Goal: Task Accomplishment & Management: Complete application form

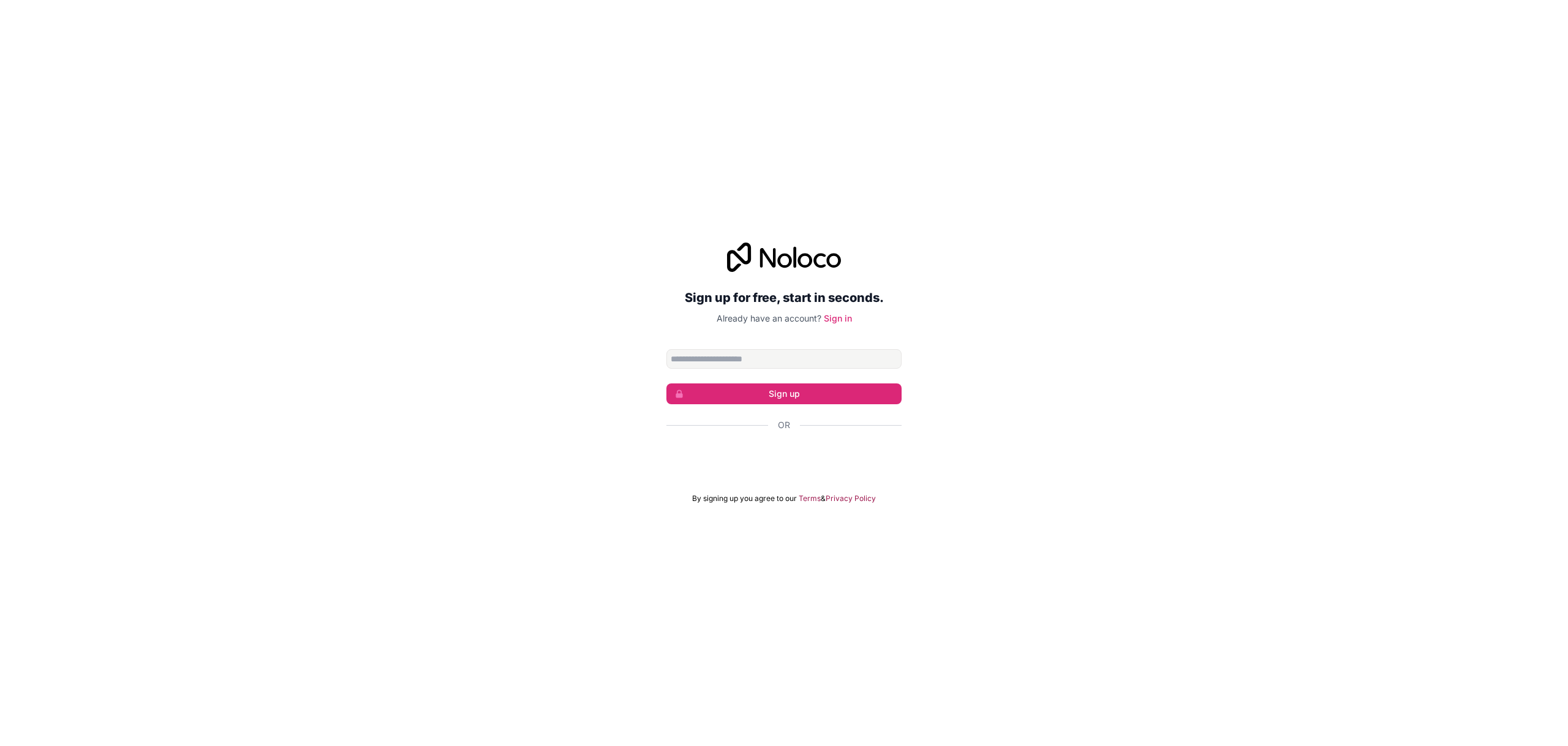
click at [779, 357] on input "Email address" at bounding box center [784, 359] width 235 height 19
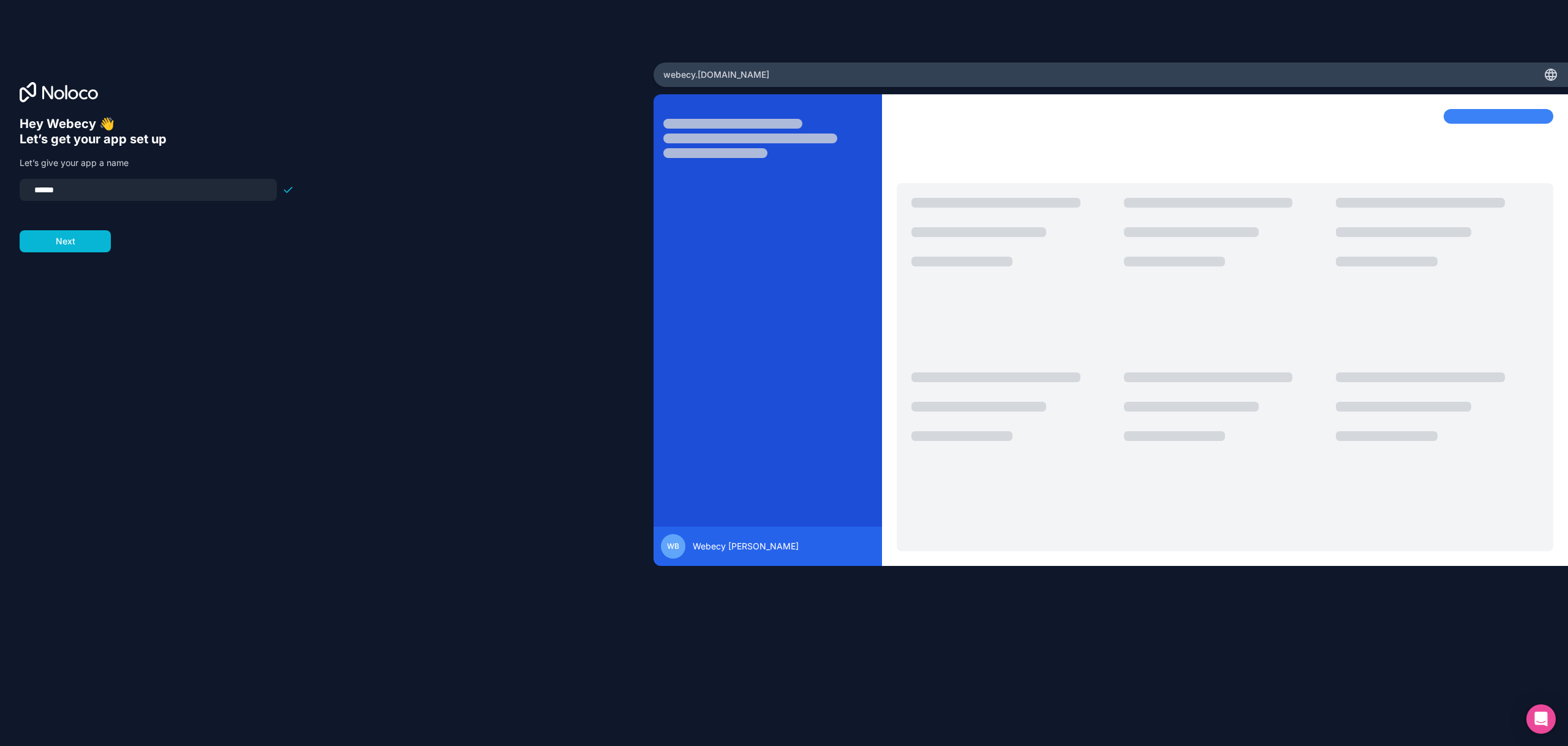
click at [208, 189] on input "******" at bounding box center [148, 189] width 243 height 17
type input "**********"
click at [84, 245] on button "Next" at bounding box center [65, 241] width 91 height 22
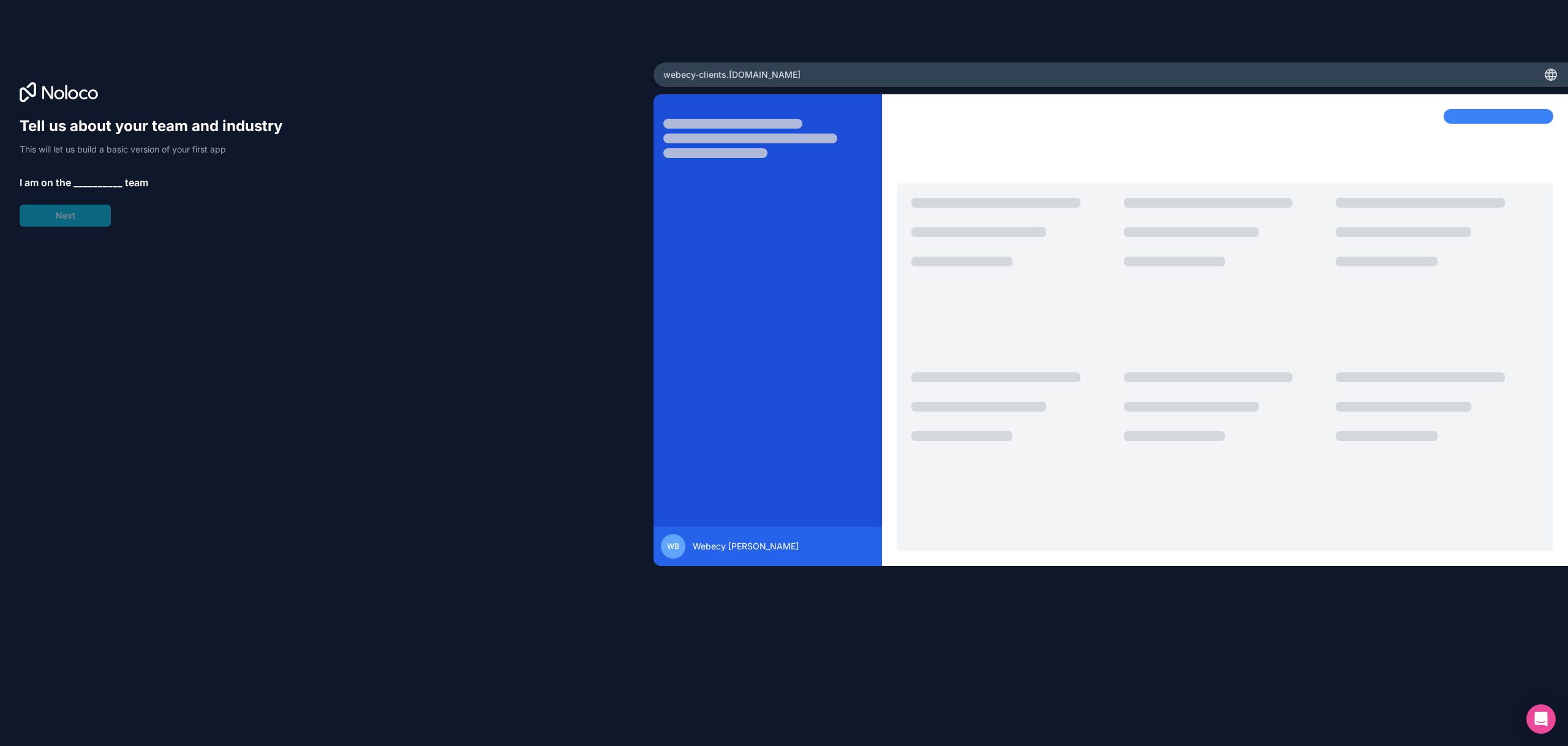
click at [103, 177] on span "__________" at bounding box center [97, 183] width 49 height 15
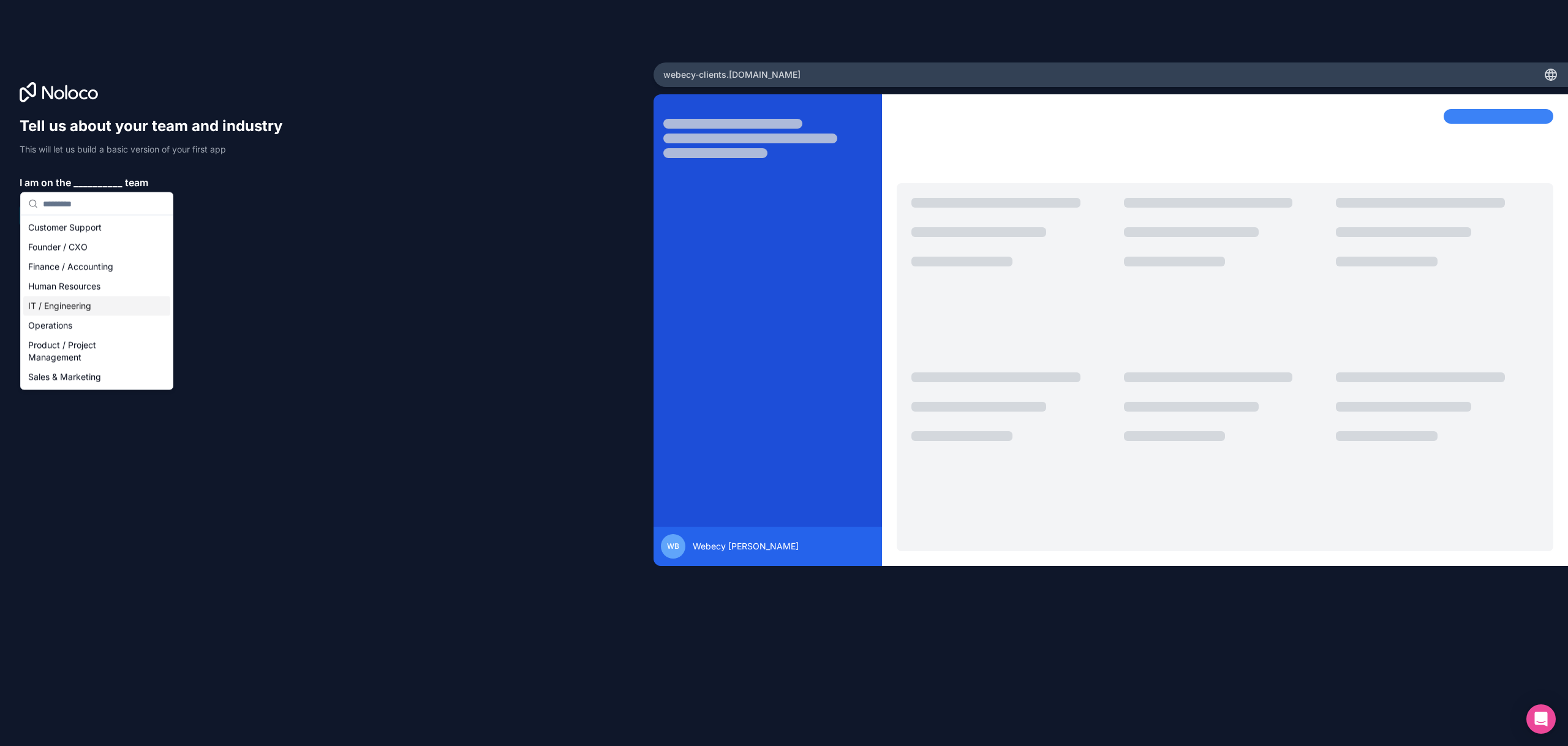
click at [115, 303] on div "IT / Engineering" at bounding box center [97, 306] width 147 height 19
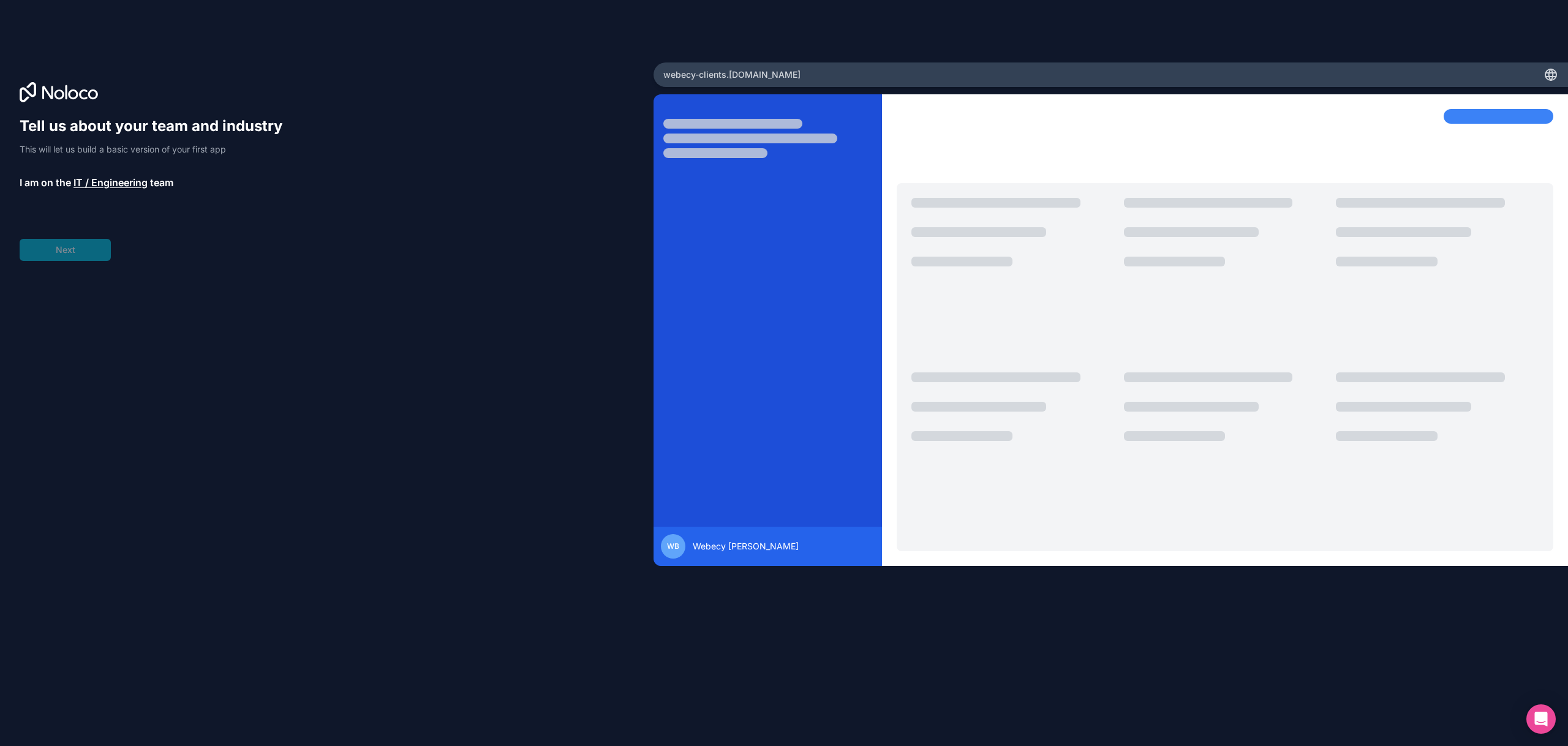
click at [69, 247] on div "Tell us about your team and industry This will let us build a basic version of …" at bounding box center [157, 188] width 274 height 145
click at [96, 219] on span "__________" at bounding box center [102, 217] width 49 height 15
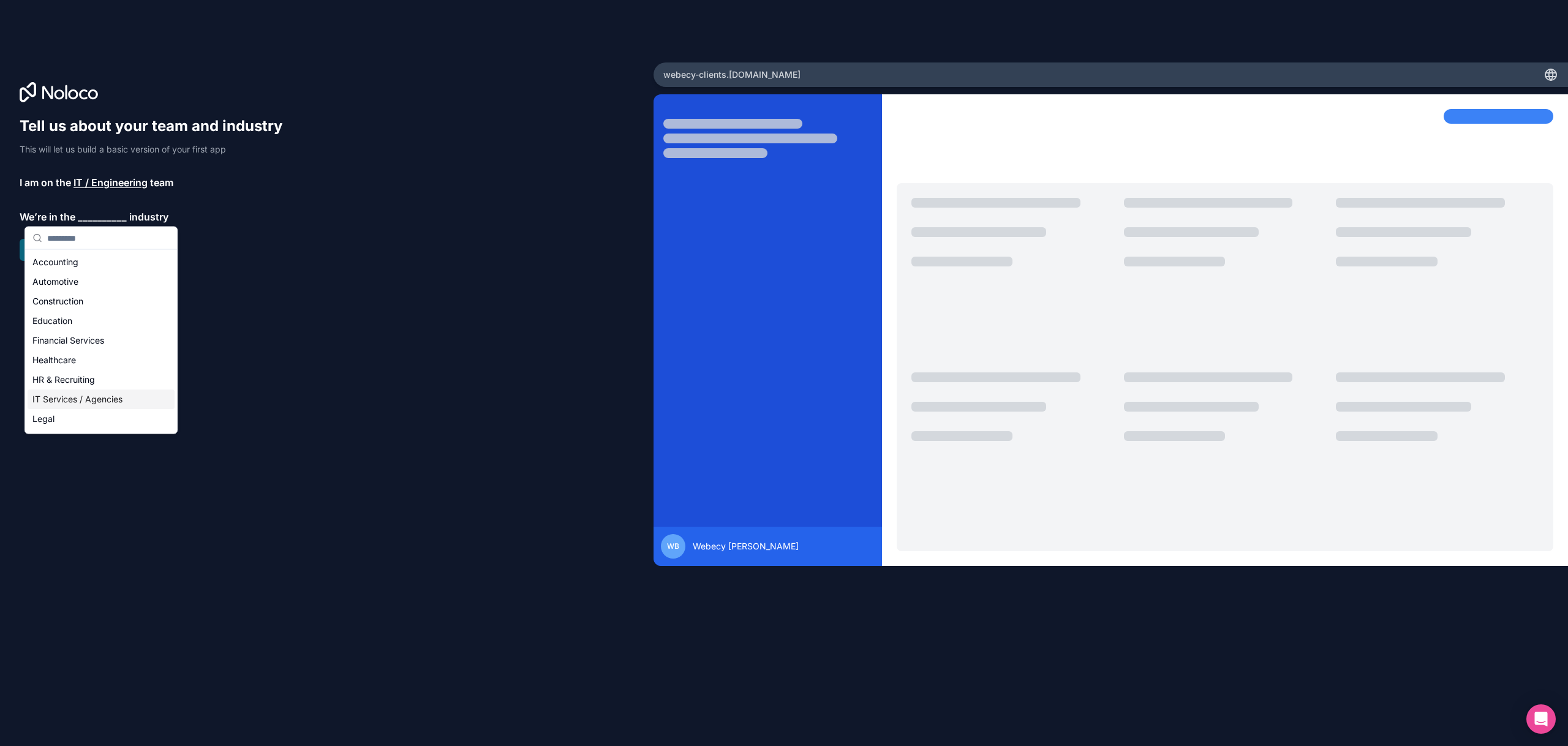
click at [85, 398] on div "IT Services / Agencies" at bounding box center [101, 399] width 147 height 19
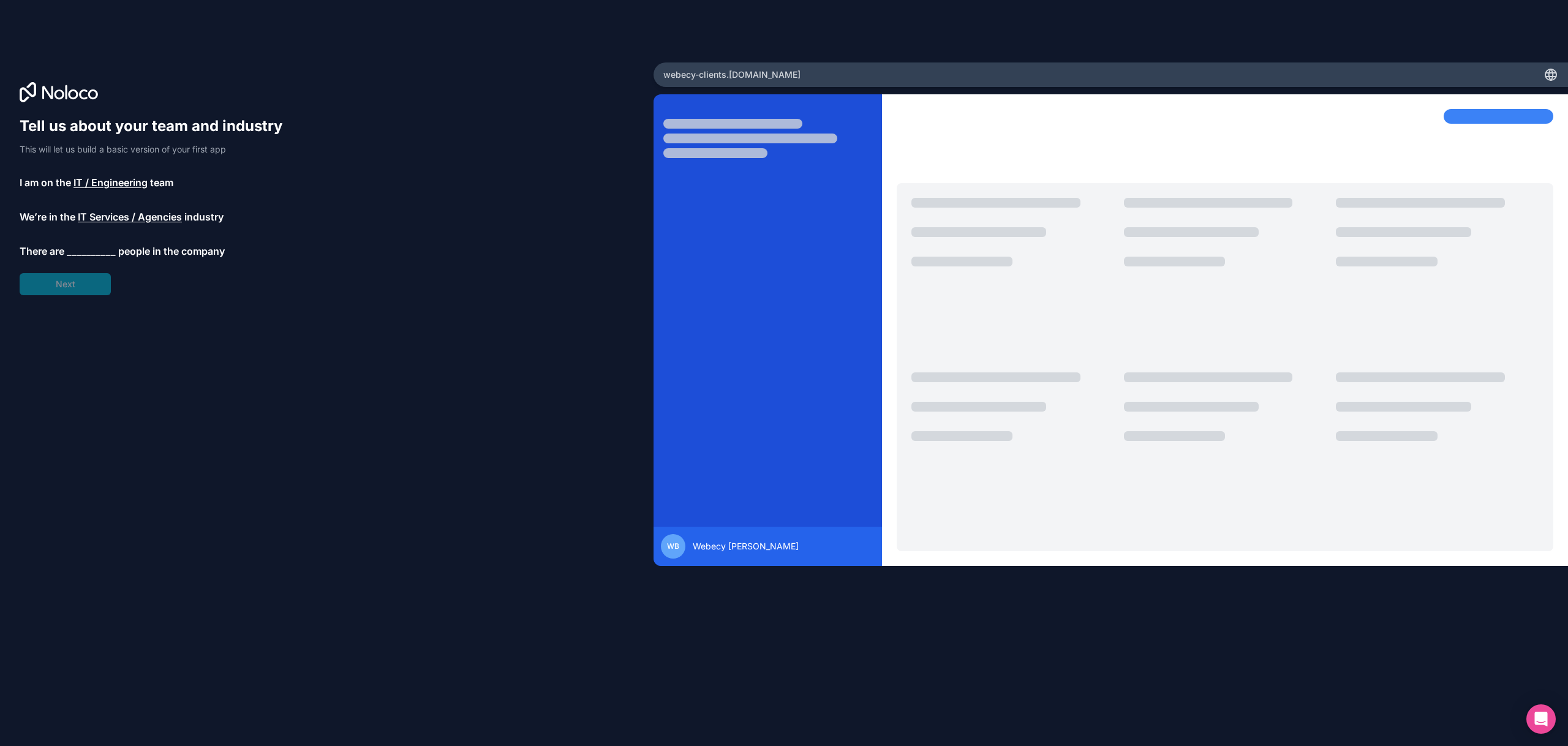
click at [82, 251] on span "__________" at bounding box center [91, 252] width 49 height 15
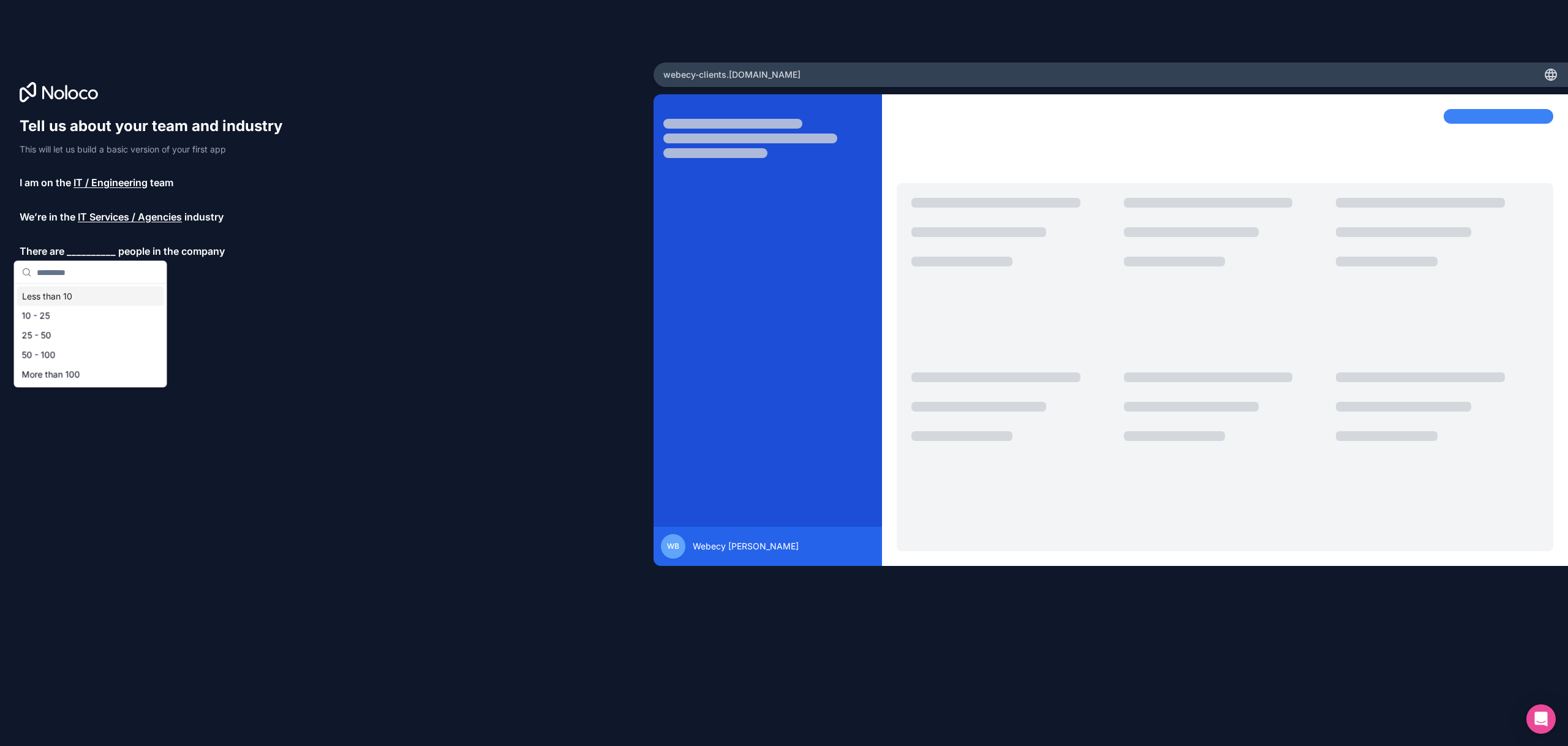
click at [106, 295] on div "Less than 10" at bounding box center [91, 297] width 147 height 19
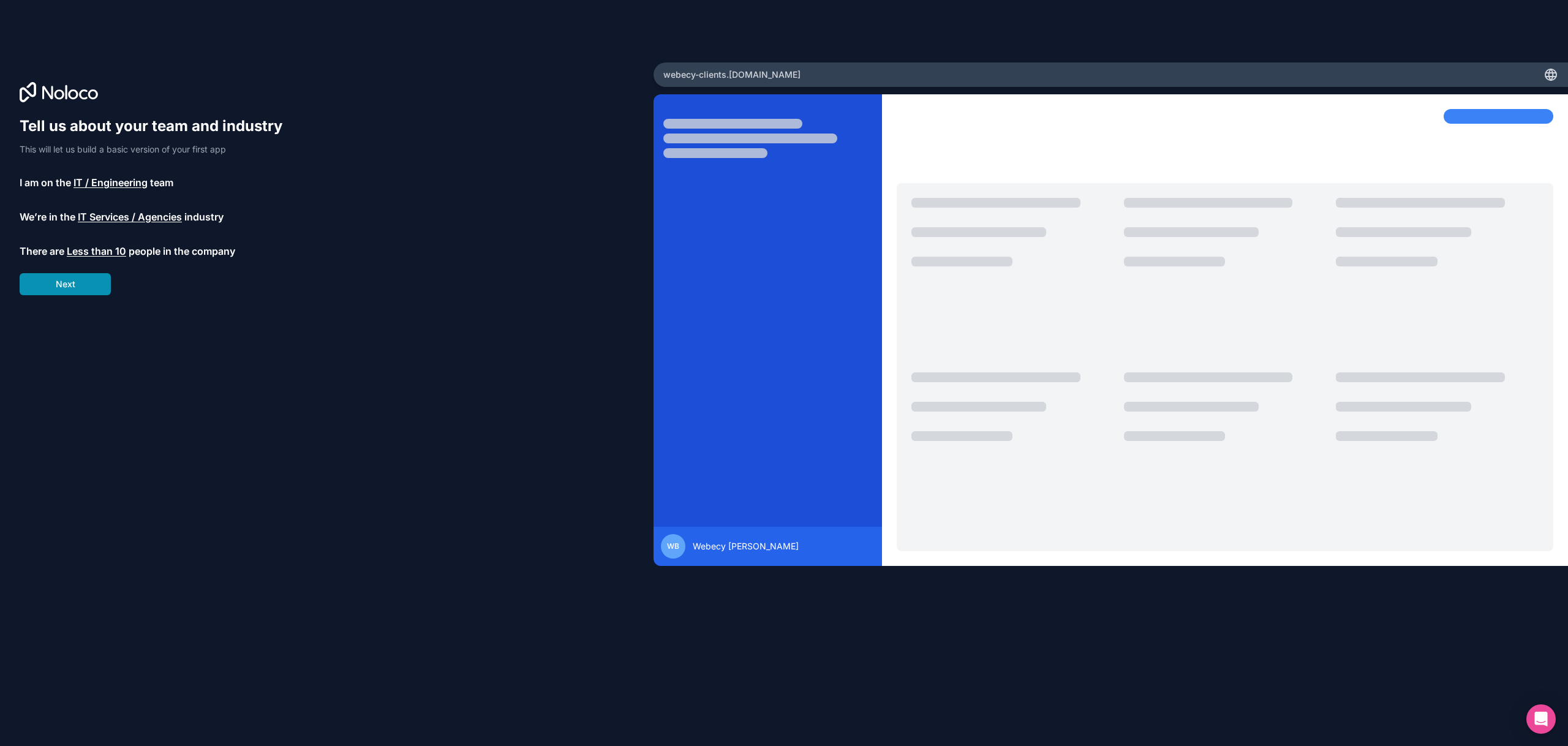
click at [62, 288] on button "Next" at bounding box center [65, 284] width 91 height 22
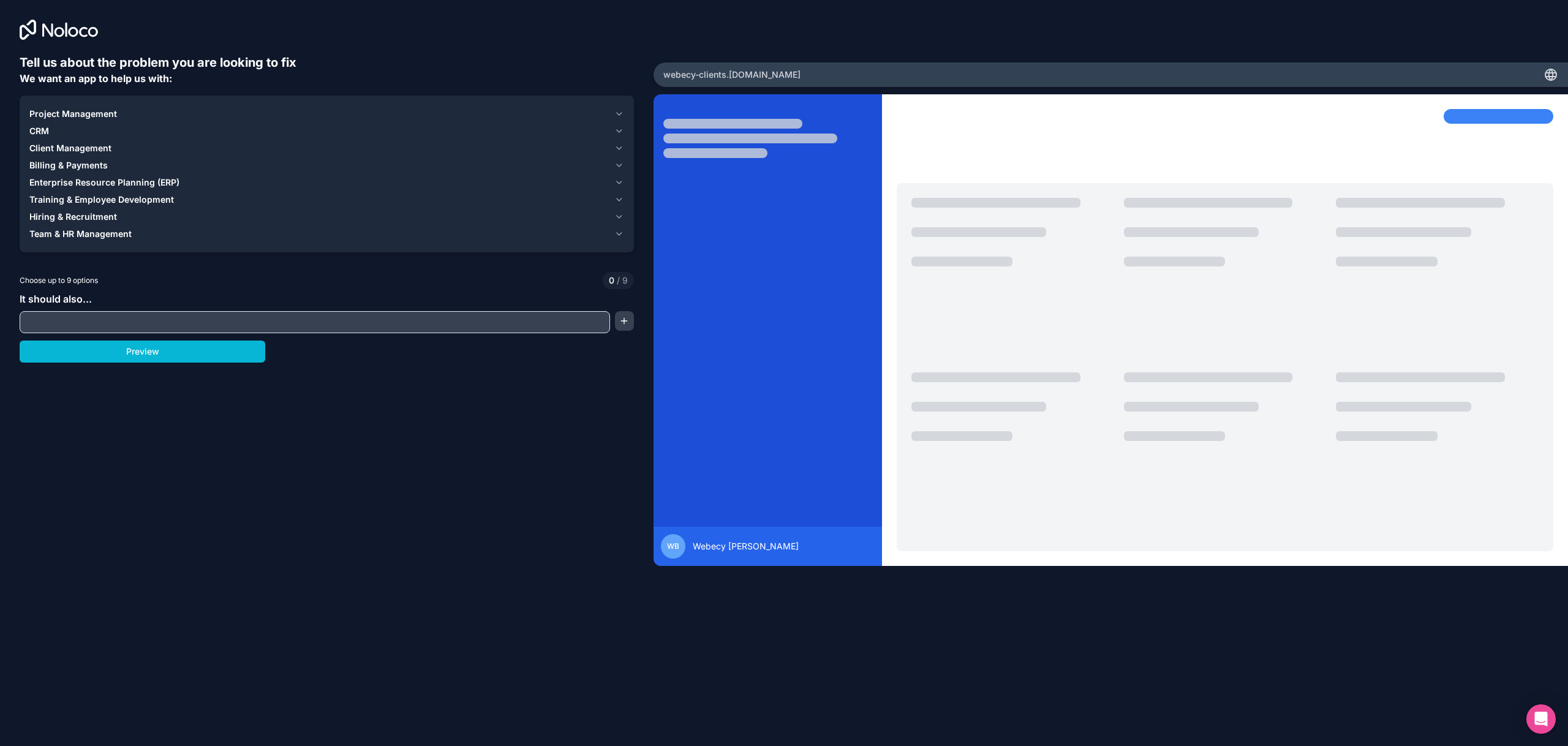
click at [103, 149] on span "Client Management" at bounding box center [70, 148] width 82 height 12
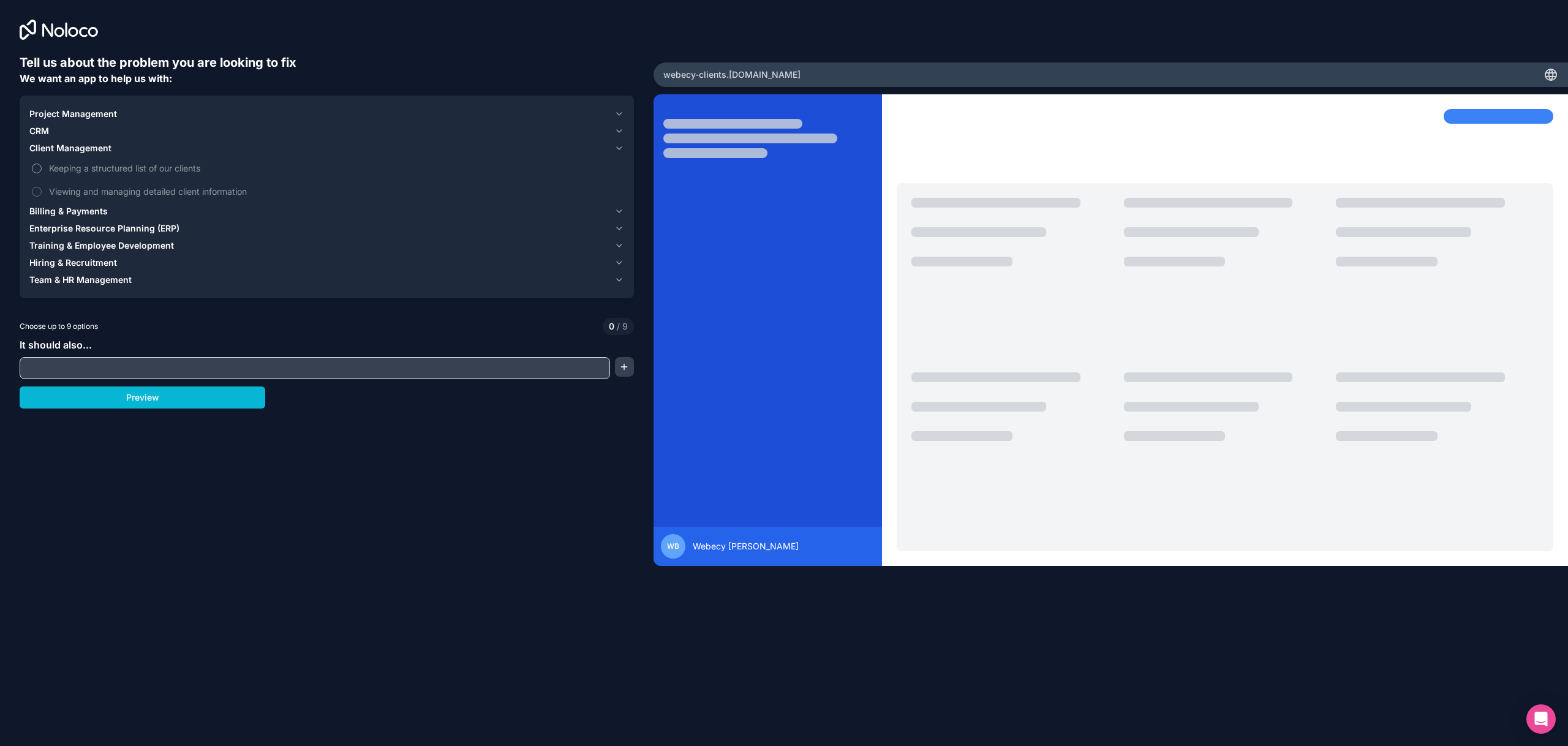
click at [97, 172] on span "Keeping a structured list of our clients" at bounding box center [335, 168] width 573 height 13
click at [42, 172] on button "Keeping a structured list of our clients" at bounding box center [37, 168] width 10 height 10
click at [91, 187] on span "Viewing and managing detailed client information" at bounding box center [335, 191] width 573 height 13
click at [42, 187] on button "Viewing and managing detailed client information" at bounding box center [37, 191] width 10 height 10
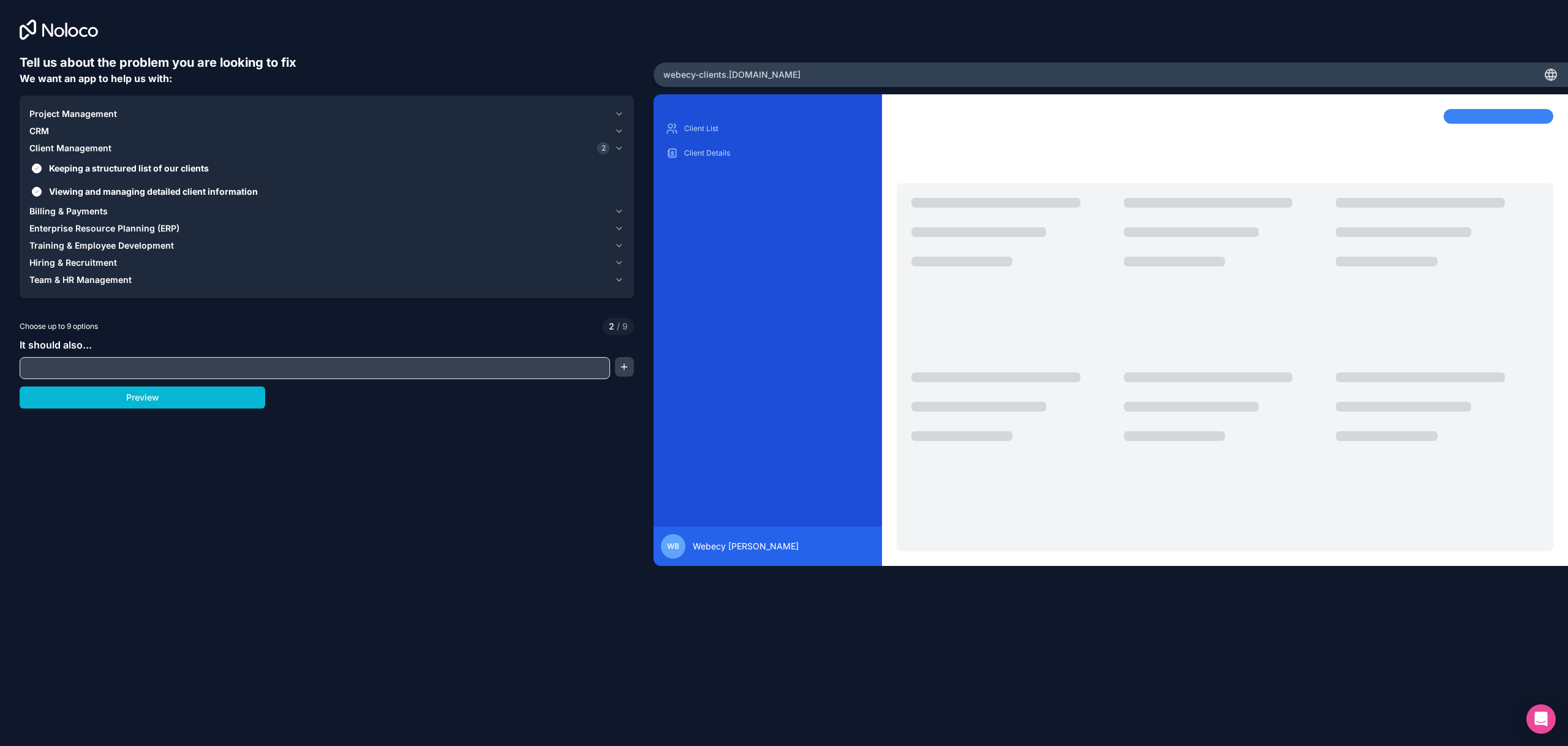
click at [83, 210] on span "Billing & Payments" at bounding box center [68, 211] width 79 height 12
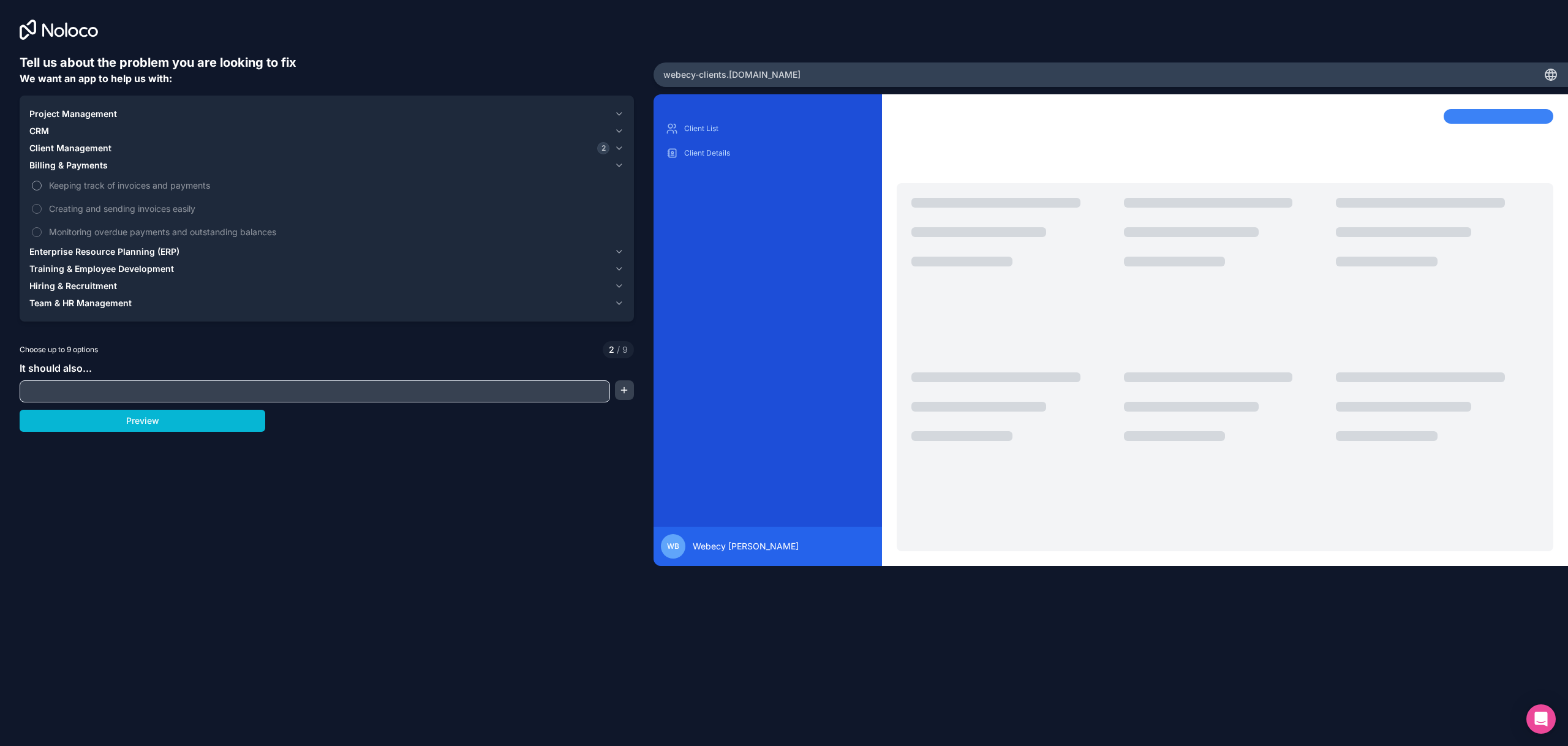
click at [87, 189] on span "Keeping track of invoices and payments" at bounding box center [335, 185] width 573 height 13
click at [42, 189] on button "Keeping track of invoices and payments" at bounding box center [37, 185] width 10 height 10
click at [94, 207] on span "Creating and sending invoices easily" at bounding box center [335, 208] width 573 height 13
click at [42, 207] on button "Creating and sending invoices easily" at bounding box center [37, 208] width 10 height 10
click at [91, 228] on span "Monitoring overdue payments and outstanding balances" at bounding box center [335, 231] width 573 height 13
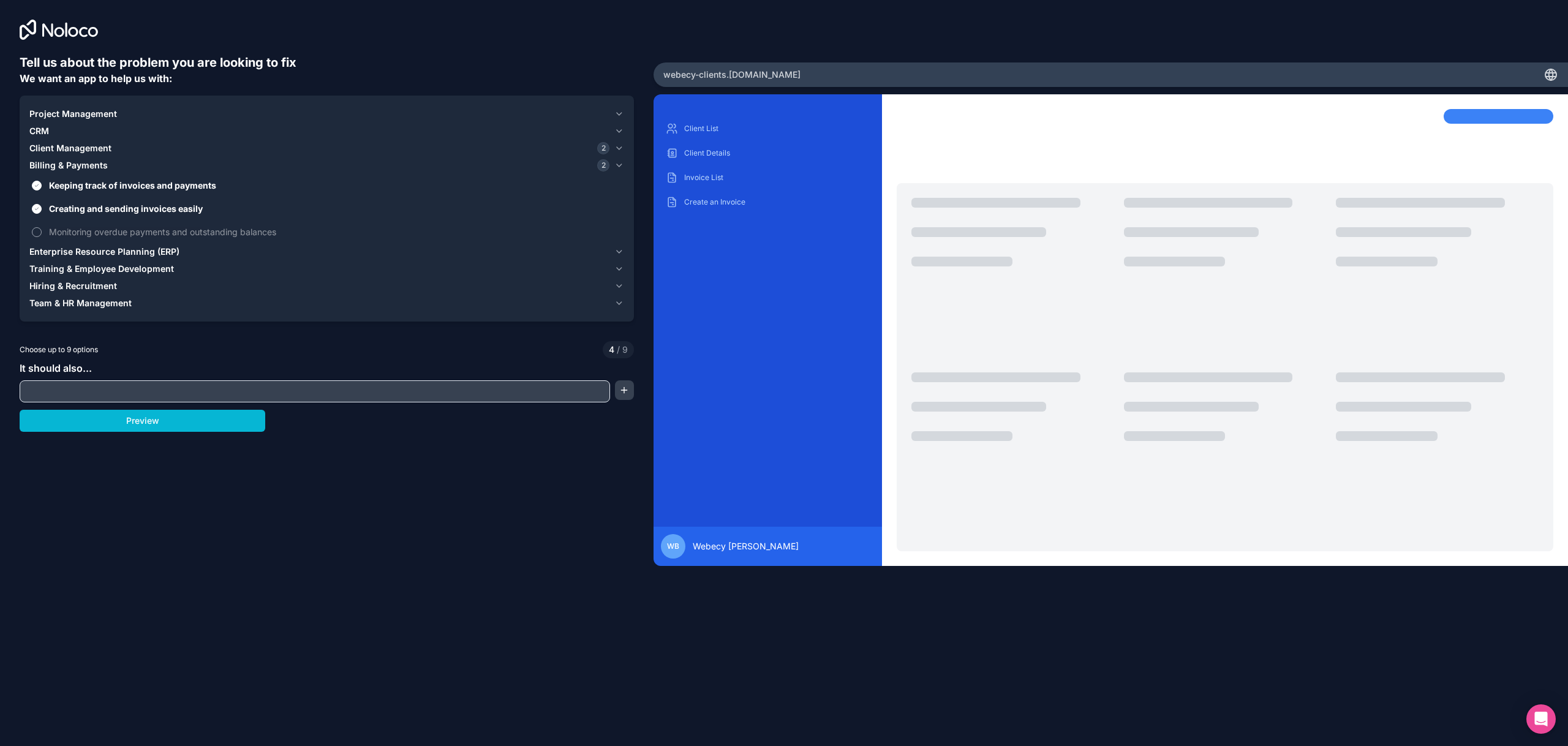
click at [42, 228] on button "Monitoring overdue payments and outstanding balances" at bounding box center [37, 231] width 10 height 10
click at [88, 252] on span "Enterprise Resource Planning (ERP)" at bounding box center [104, 252] width 150 height 12
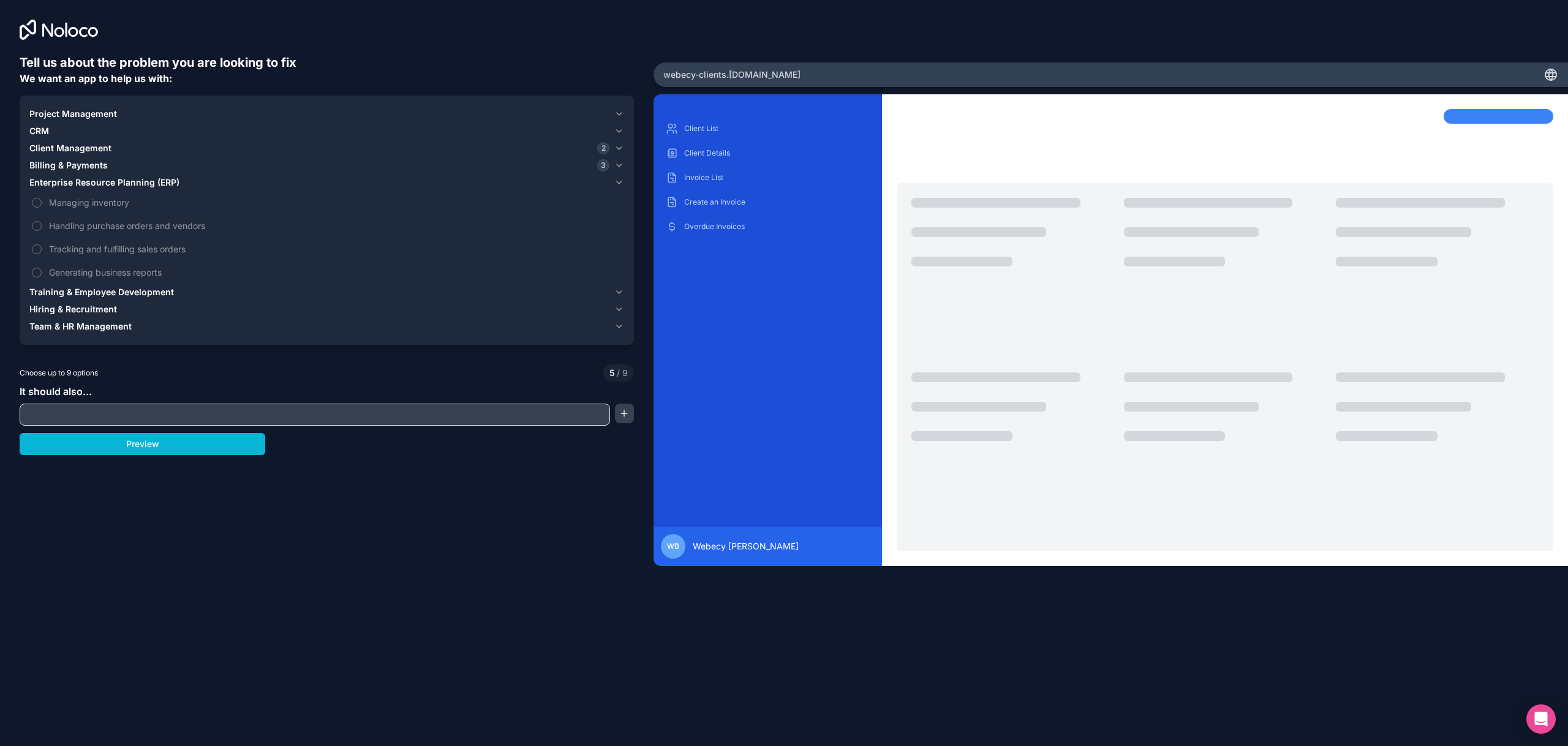
click at [85, 408] on input "text" at bounding box center [314, 414] width 584 height 17
click at [97, 452] on button "Preview" at bounding box center [142, 443] width 246 height 22
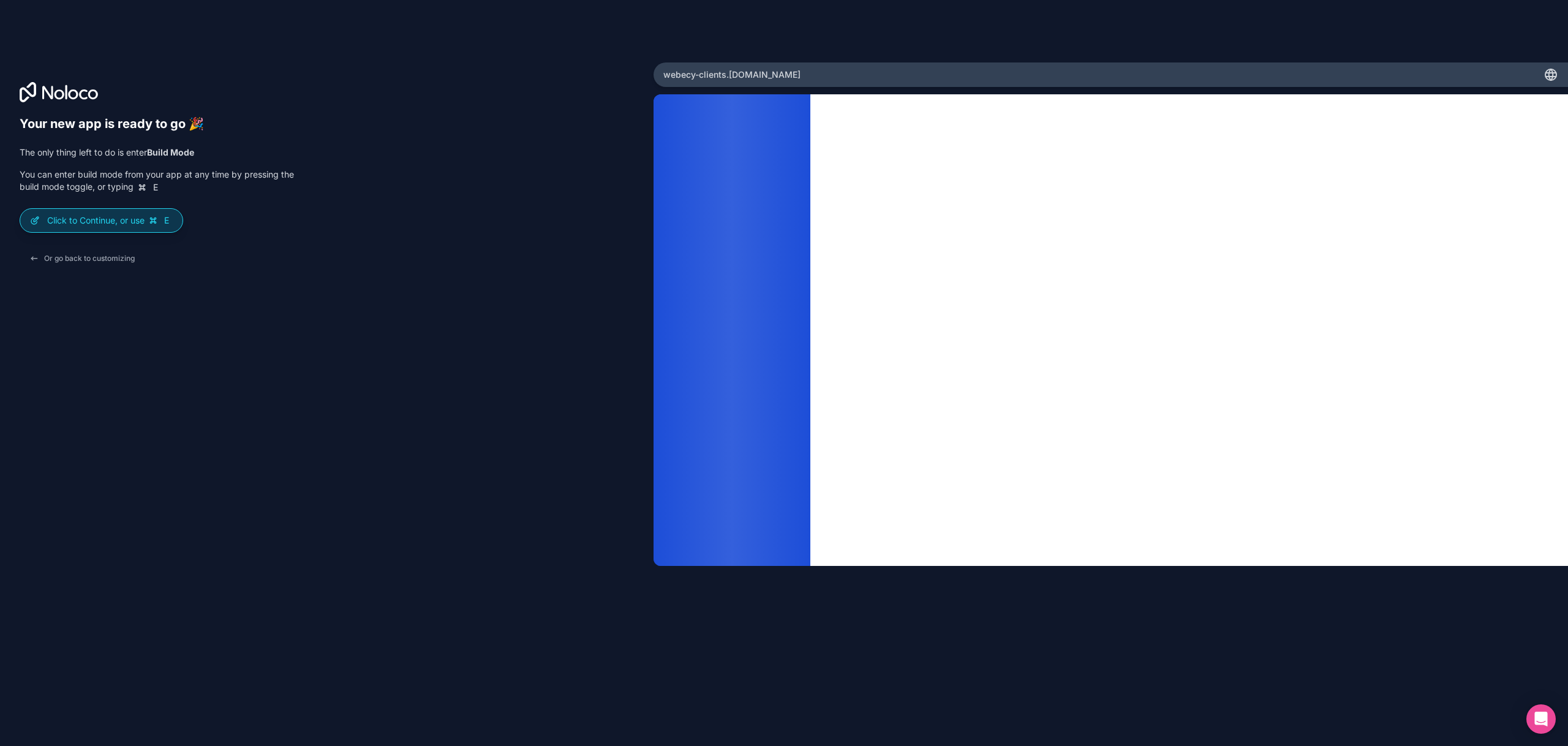
click at [130, 222] on p "Click to Continue, or use E" at bounding box center [110, 220] width 126 height 12
